Goal: Find specific fact: Find specific fact

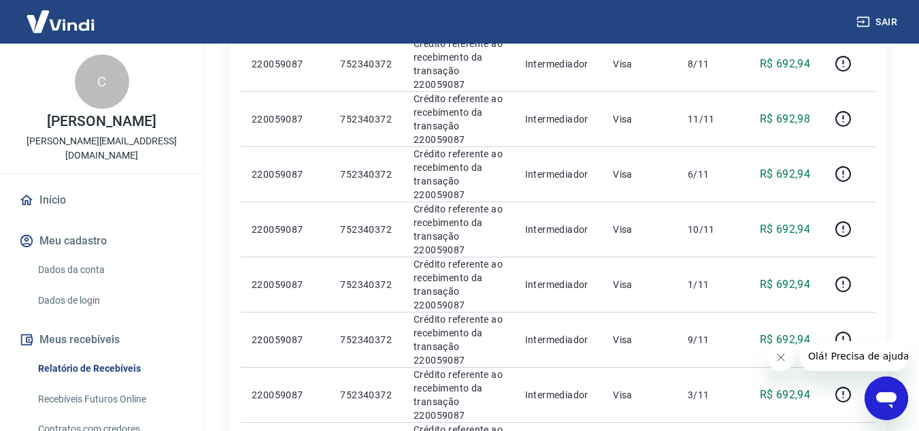
scroll to position [816, 0]
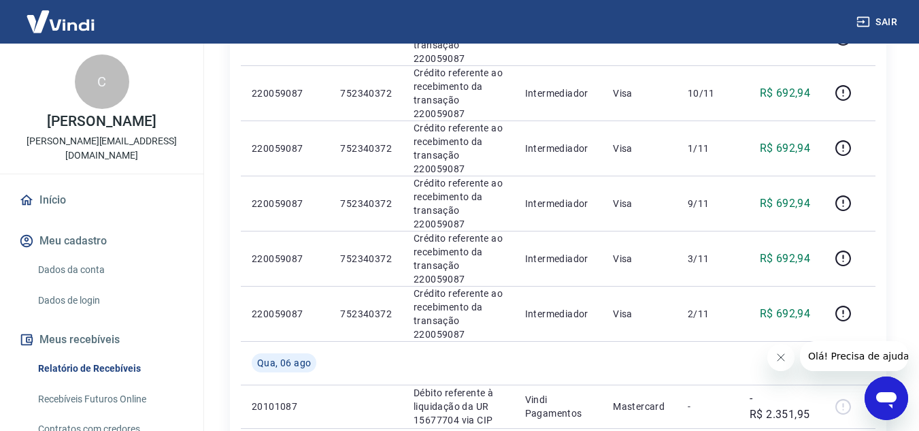
click at [779, 352] on icon "Fechar mensagem da empresa" at bounding box center [780, 357] width 11 height 11
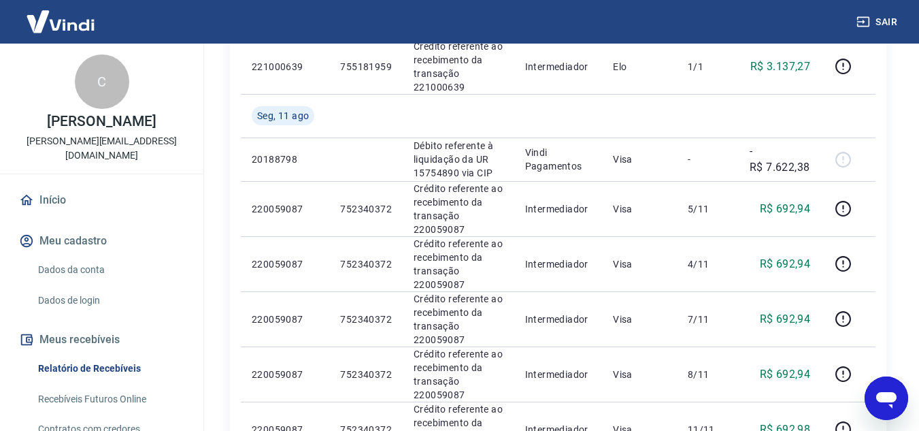
scroll to position [340, 0]
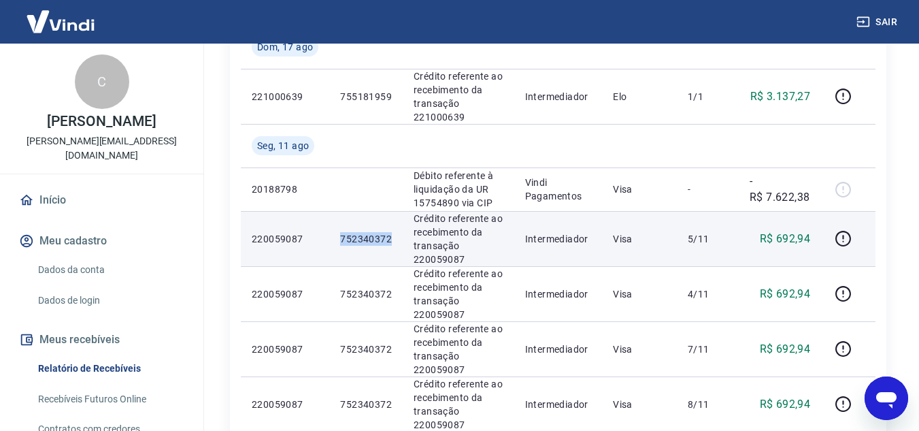
drag, startPoint x: 341, startPoint y: 238, endPoint x: 391, endPoint y: 236, distance: 49.7
click at [391, 236] on p "752340372" at bounding box center [366, 239] width 52 height 14
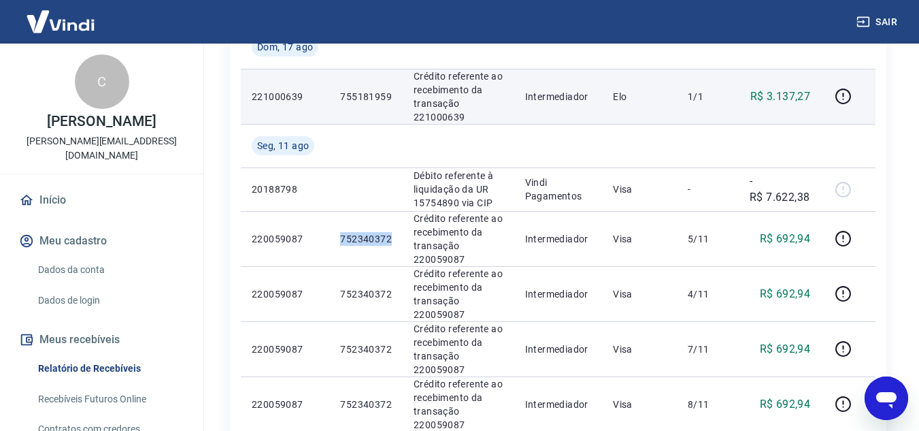
copy p "752340372"
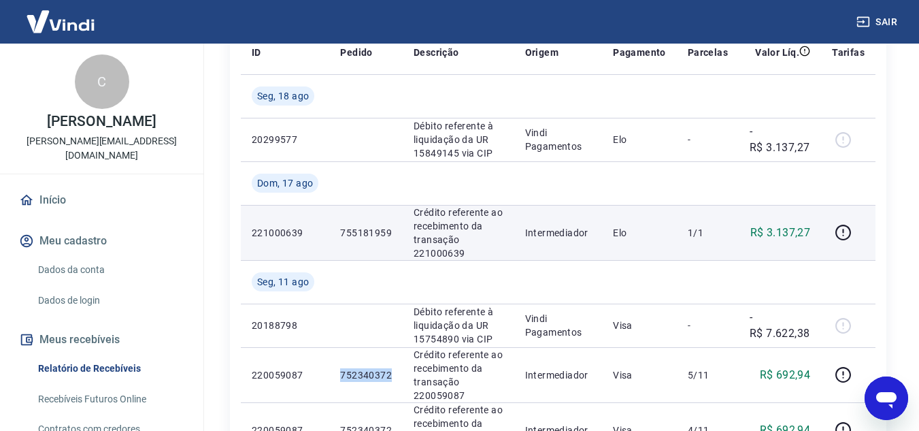
scroll to position [0, 0]
